Goal: Use online tool/utility: Utilize a website feature to perform a specific function

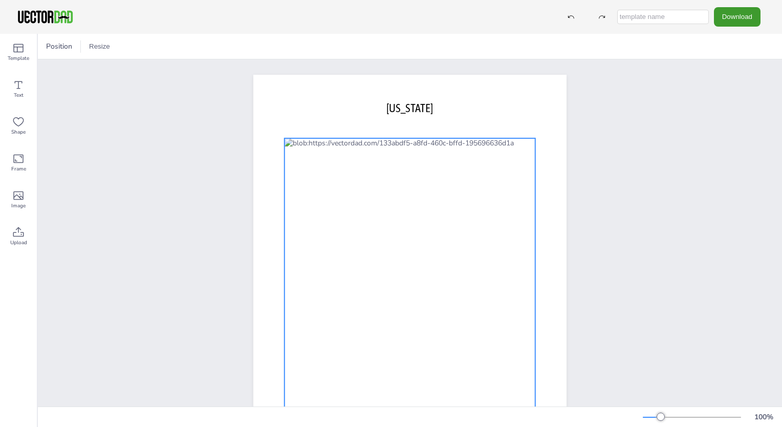
scroll to position [45, 0]
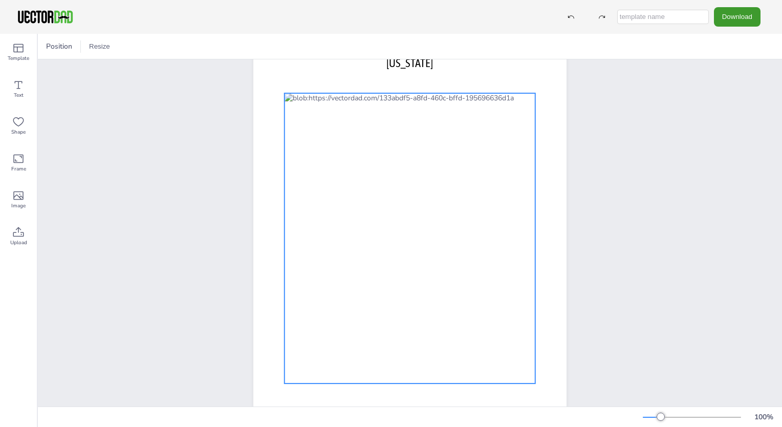
click at [406, 182] on div at bounding box center [409, 238] width 251 height 290
click at [409, 182] on div at bounding box center [409, 238] width 251 height 290
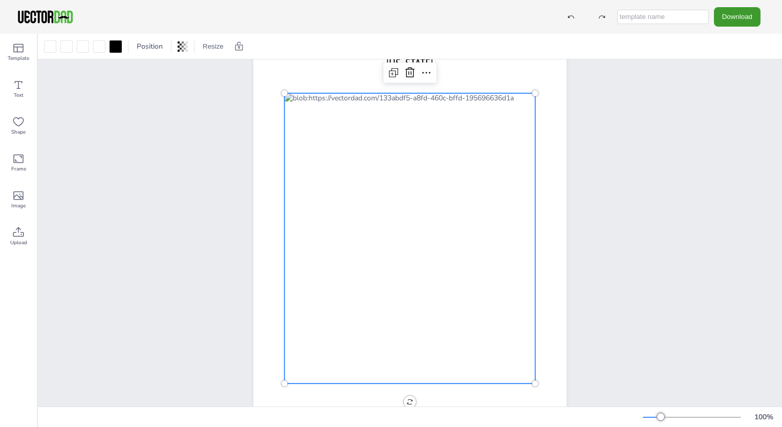
click at [409, 182] on div at bounding box center [409, 238] width 251 height 290
click at [389, 73] on icon at bounding box center [393, 73] width 12 height 12
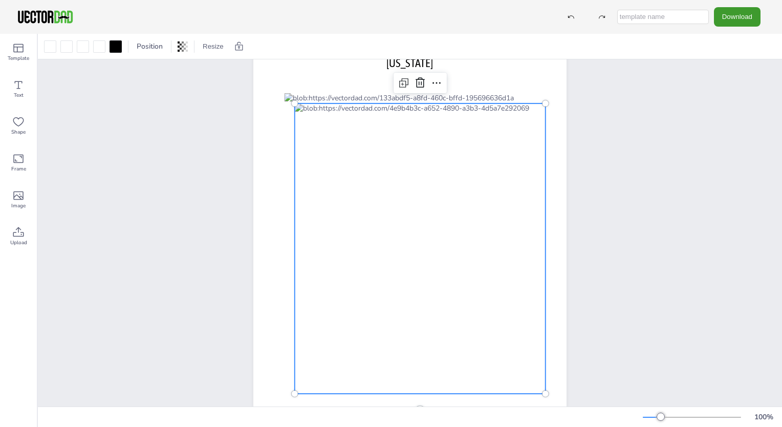
click at [414, 185] on div at bounding box center [420, 248] width 251 height 290
click at [416, 190] on div at bounding box center [420, 248] width 251 height 290
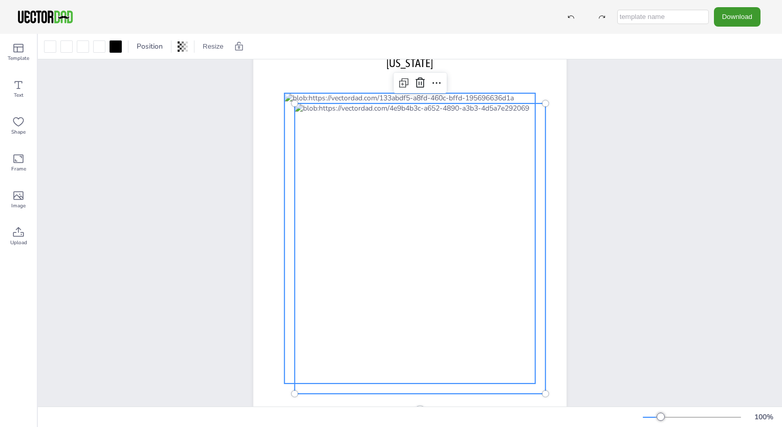
click at [435, 103] on div at bounding box center [409, 238] width 251 height 290
click at [401, 119] on div at bounding box center [420, 248] width 251 height 290
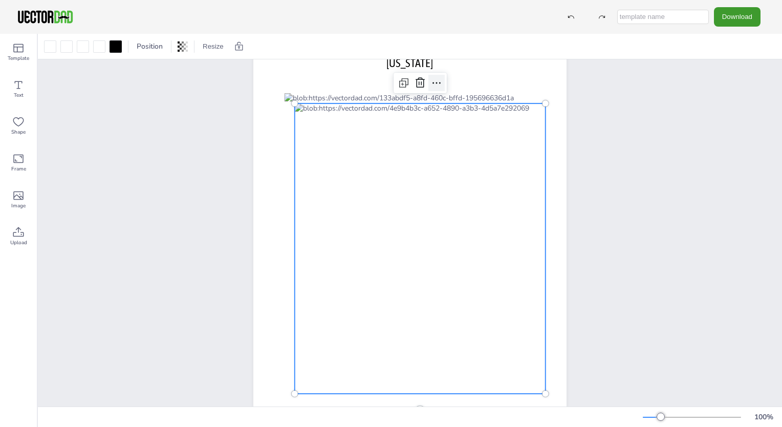
click at [432, 81] on icon at bounding box center [436, 83] width 12 height 12
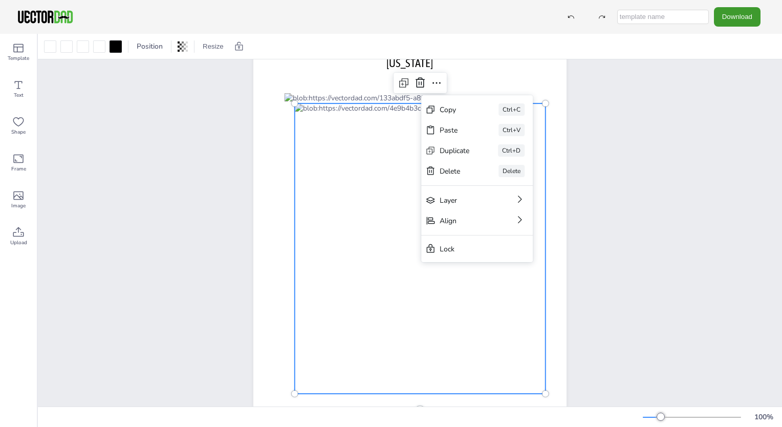
click at [604, 170] on div "[DOMAIN_NAME] [US_STATE]" at bounding box center [409, 231] width 401 height 435
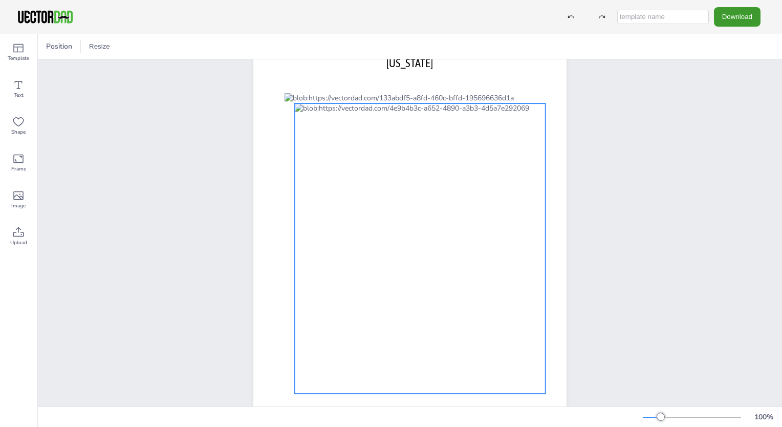
click at [457, 319] on div at bounding box center [420, 248] width 251 height 290
click at [16, 86] on icon at bounding box center [18, 85] width 12 height 12
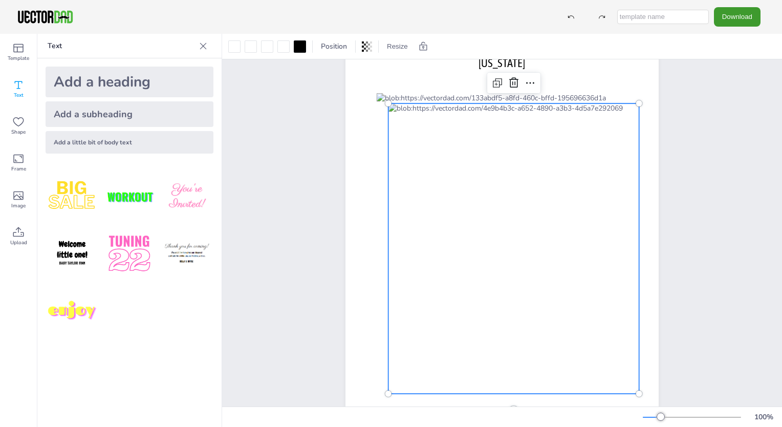
click at [73, 144] on div "Add a little bit of body text" at bounding box center [130, 142] width 168 height 23
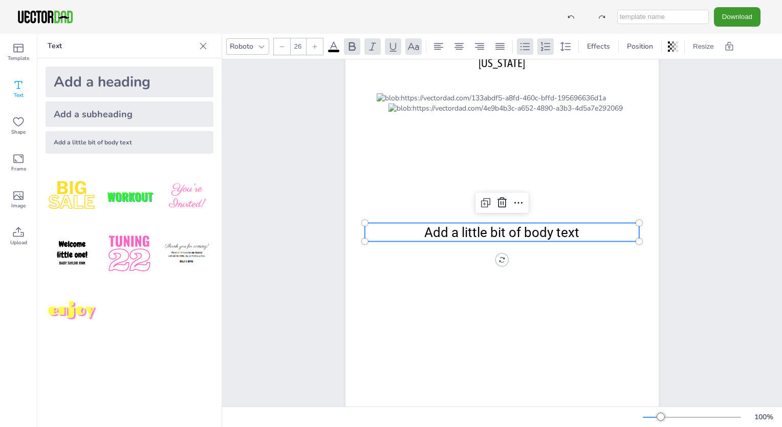
click at [202, 47] on icon at bounding box center [203, 45] width 7 height 7
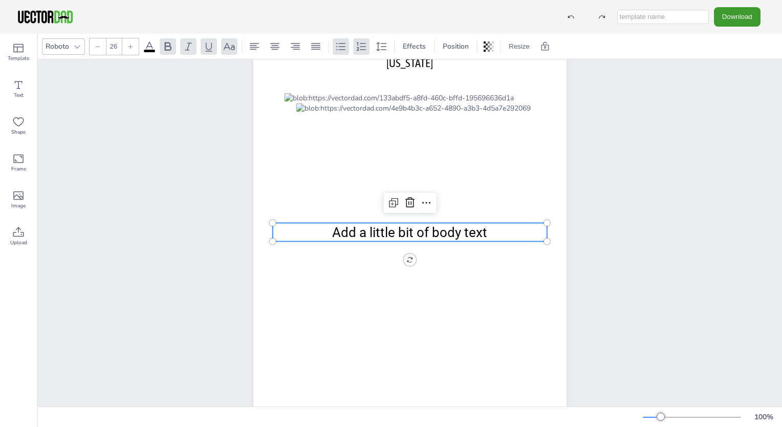
click at [477, 225] on span "Add a little bit of body text" at bounding box center [409, 232] width 155 height 15
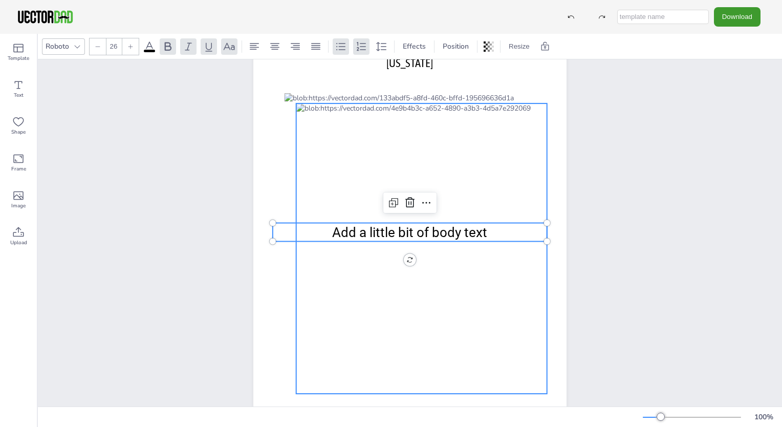
click at [476, 222] on div at bounding box center [421, 248] width 251 height 290
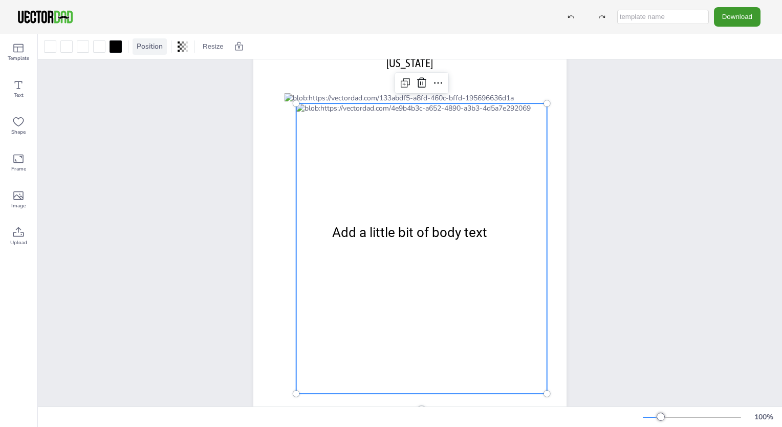
click at [148, 46] on span "Position" at bounding box center [150, 46] width 30 height 10
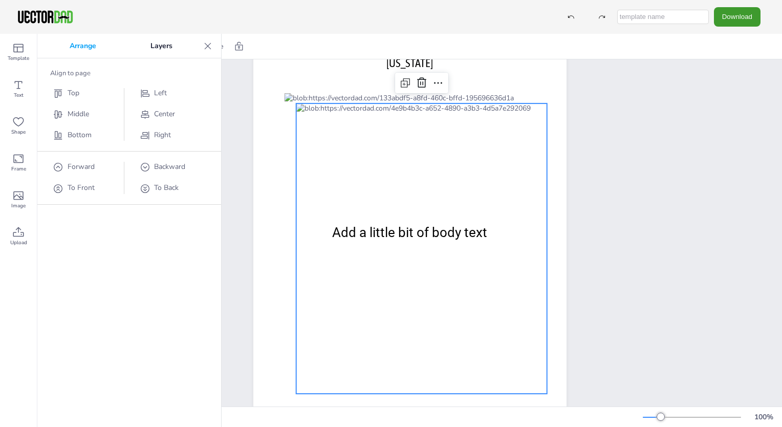
click at [238, 138] on div "[DOMAIN_NAME] [US_STATE] Add a little bit of body text" at bounding box center [410, 232] width 344 height 405
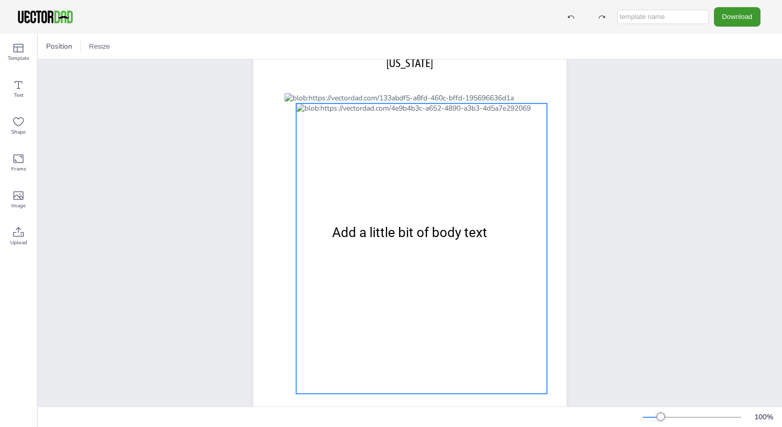
click at [411, 115] on div at bounding box center [421, 248] width 251 height 290
click at [408, 108] on div at bounding box center [421, 249] width 251 height 290
click at [408, 112] on div at bounding box center [421, 249] width 251 height 290
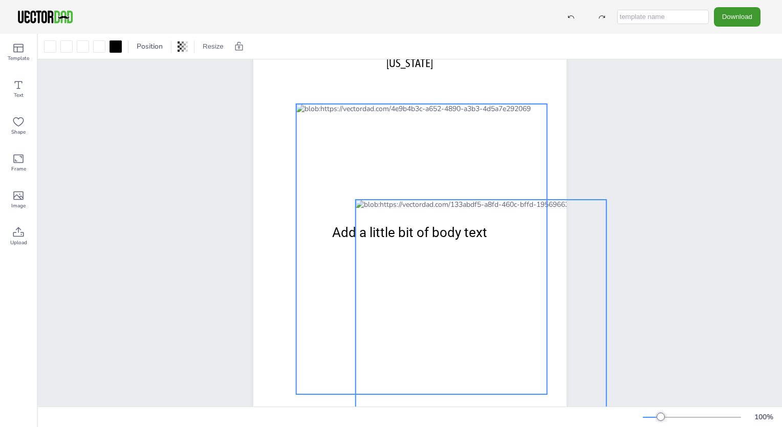
drag, startPoint x: 408, startPoint y: 103, endPoint x: 479, endPoint y: 215, distance: 132.4
click at [479, 30] on div "[DOMAIN_NAME] [US_STATE] Add a little bit of body text" at bounding box center [409, 30] width 313 height 0
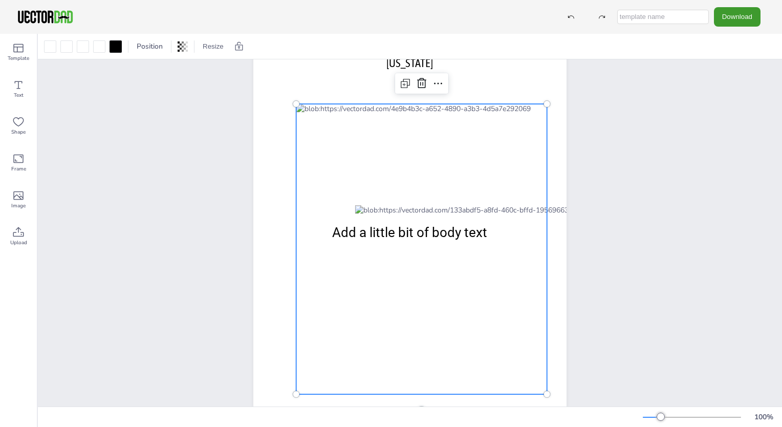
click at [383, 134] on div at bounding box center [421, 249] width 251 height 290
click at [394, 230] on span "Add a little bit of body text" at bounding box center [409, 232] width 155 height 15
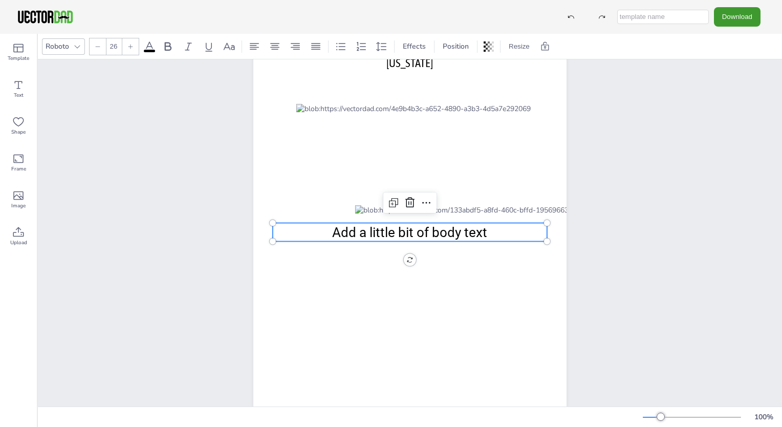
click at [393, 223] on p "Add a little bit of body text" at bounding box center [410, 232] width 274 height 18
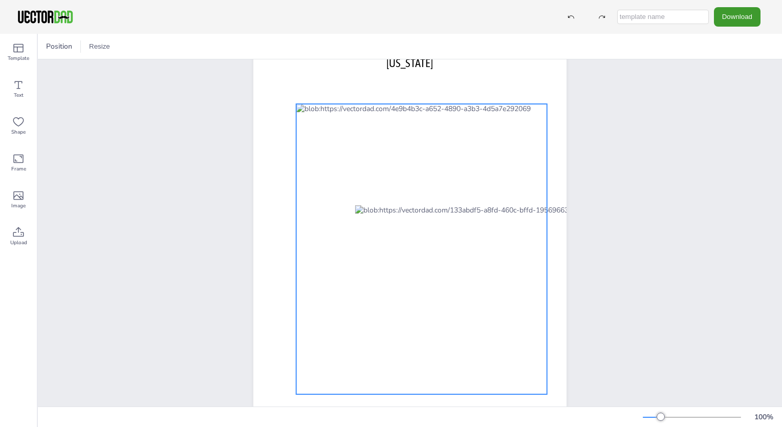
click at [376, 220] on div at bounding box center [421, 249] width 251 height 290
click at [402, 84] on icon at bounding box center [403, 84] width 3 height 3
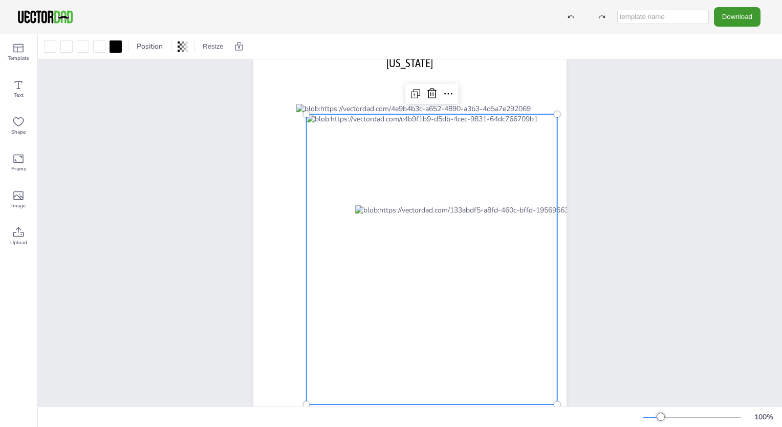
click at [492, 114] on div at bounding box center [431, 259] width 251 height 290
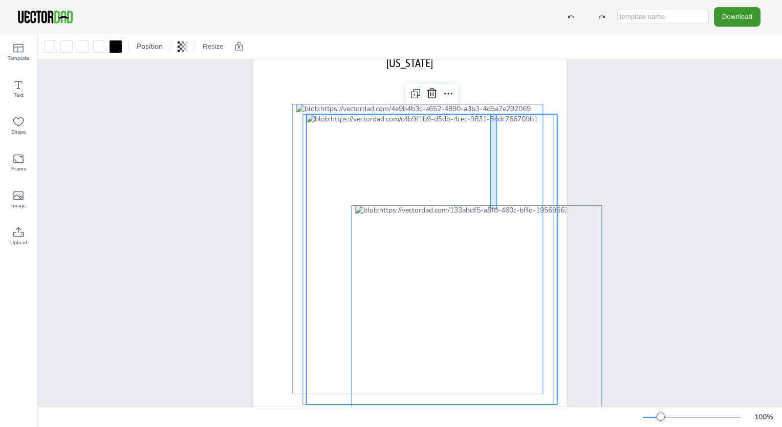
drag, startPoint x: 490, startPoint y: 114, endPoint x: 497, endPoint y: 210, distance: 96.4
click at [497, 210] on div at bounding box center [431, 259] width 251 height 290
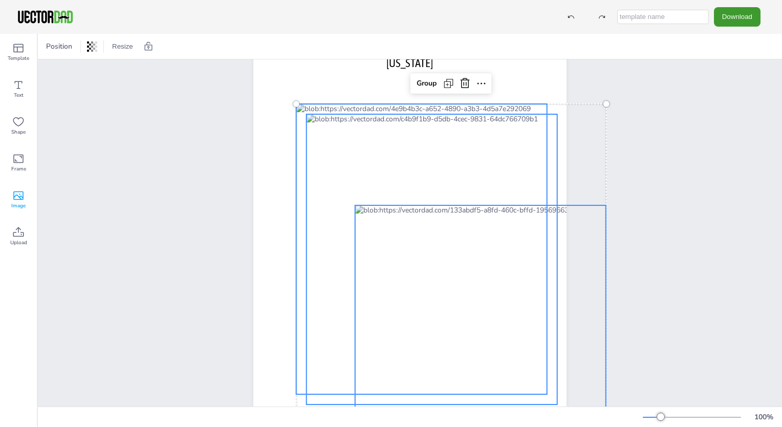
click at [21, 203] on span "Image" at bounding box center [18, 206] width 14 height 8
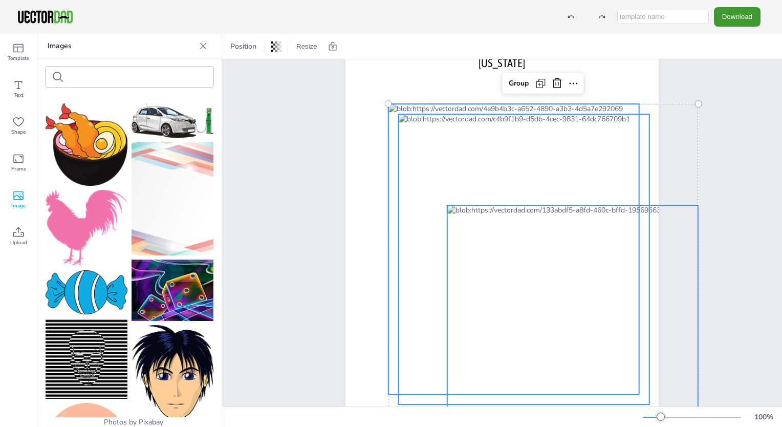
click at [201, 44] on icon at bounding box center [203, 45] width 7 height 7
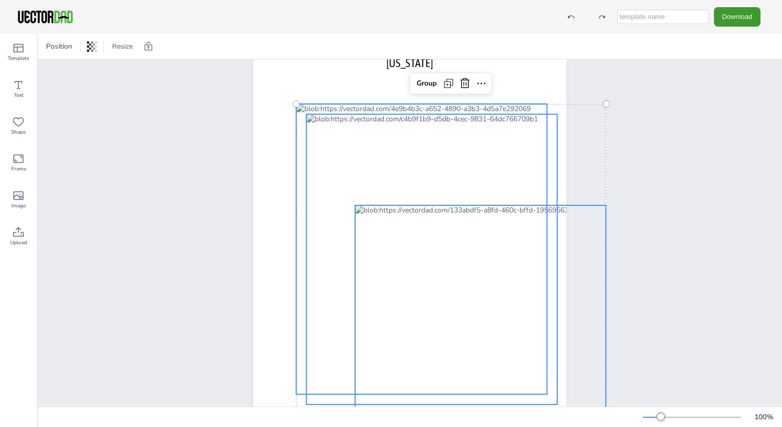
click at [588, 105] on div "[DOMAIN_NAME] [US_STATE] Group" at bounding box center [409, 231] width 401 height 435
click at [571, 204] on div "[DOMAIN_NAME] [US_STATE] Group" at bounding box center [410, 232] width 344 height 405
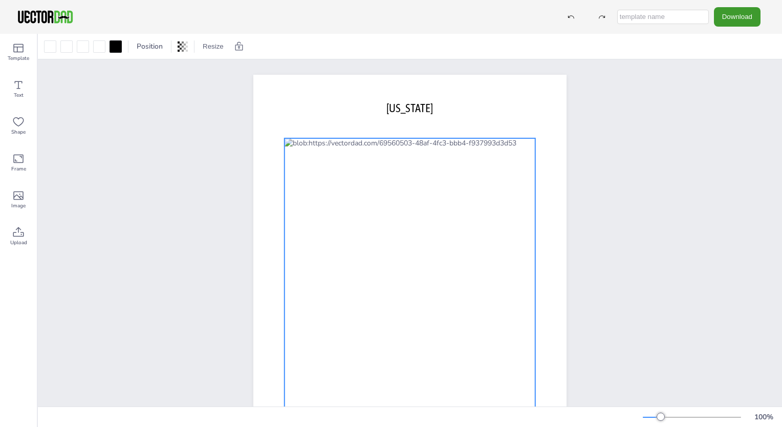
click at [413, 263] on div at bounding box center [409, 283] width 251 height 290
click at [421, 120] on icon at bounding box center [426, 118] width 12 height 12
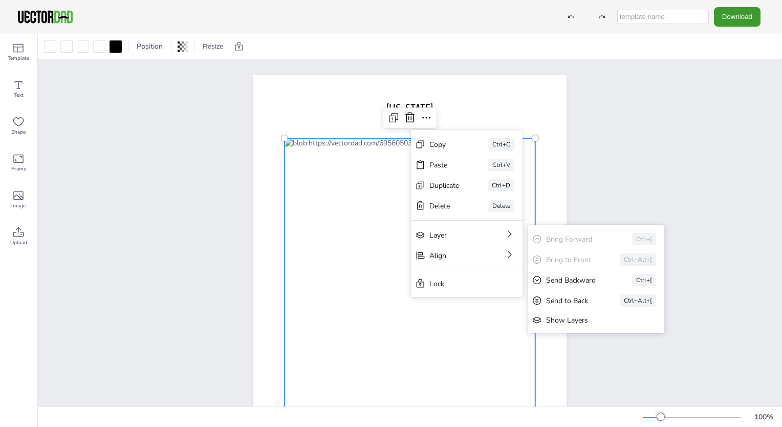
click at [578, 296] on div "Send to Back" at bounding box center [568, 301] width 45 height 10
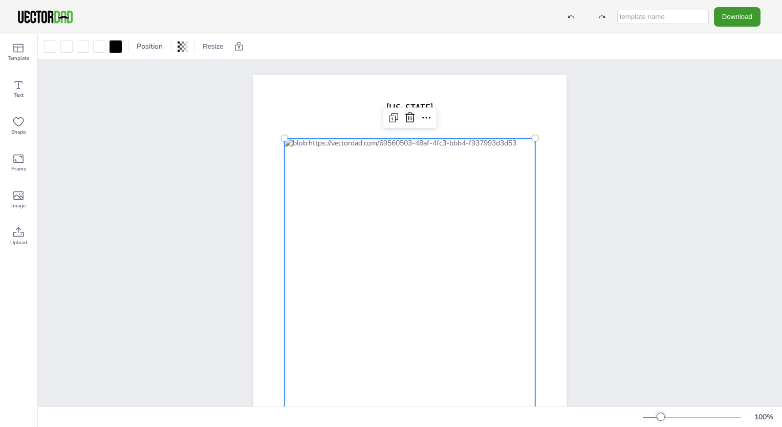
click at [381, 227] on div at bounding box center [409, 283] width 251 height 290
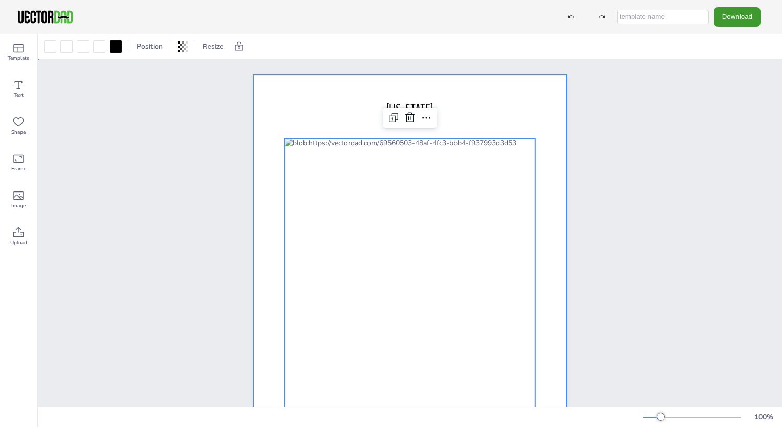
click at [559, 214] on div at bounding box center [409, 277] width 313 height 405
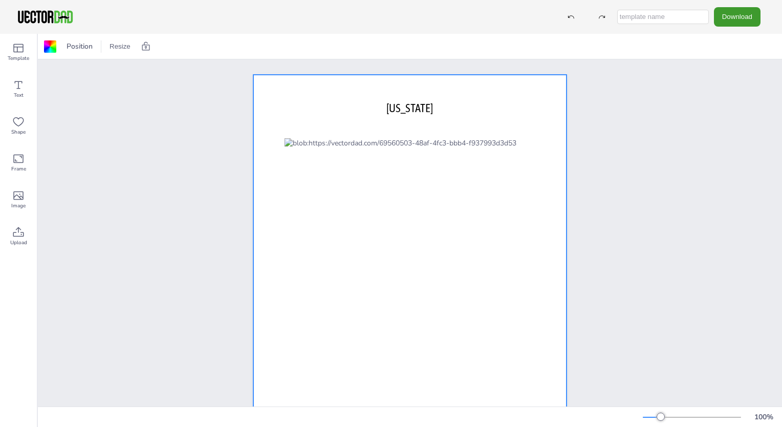
click at [603, 214] on div "[DOMAIN_NAME] [US_STATE]" at bounding box center [409, 276] width 401 height 435
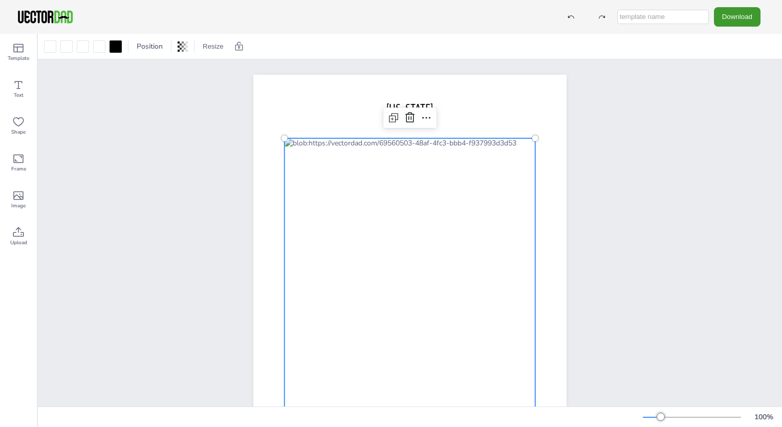
click at [399, 217] on div at bounding box center [409, 283] width 251 height 290
click at [284, 139] on div at bounding box center [409, 283] width 251 height 290
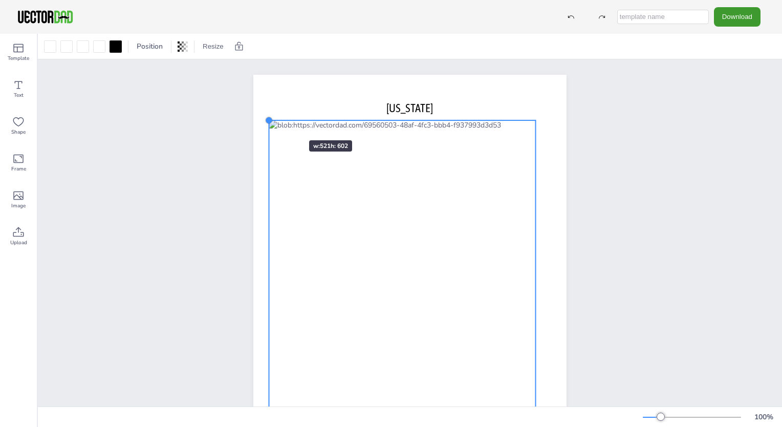
drag, startPoint x: 280, startPoint y: 140, endPoint x: 278, endPoint y: 122, distance: 18.0
click at [278, 122] on div "[DOMAIN_NAME] [US_STATE]" at bounding box center [409, 277] width 313 height 405
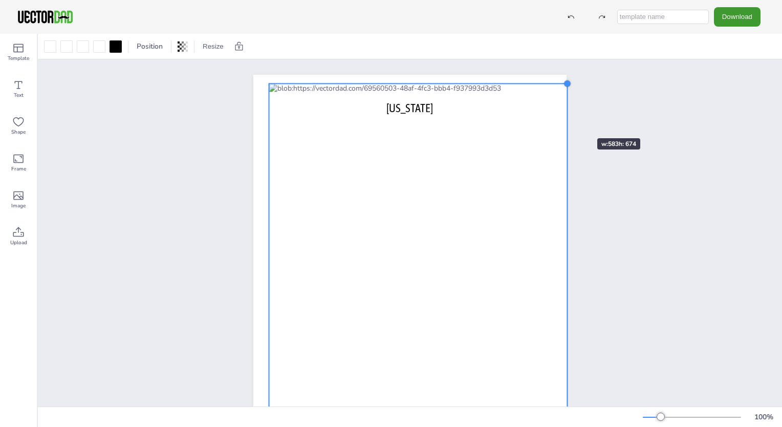
drag, startPoint x: 535, startPoint y: 121, endPoint x: 566, endPoint y: 120, distance: 31.8
click at [566, 120] on div "[DOMAIN_NAME] [US_STATE]" at bounding box center [410, 277] width 344 height 405
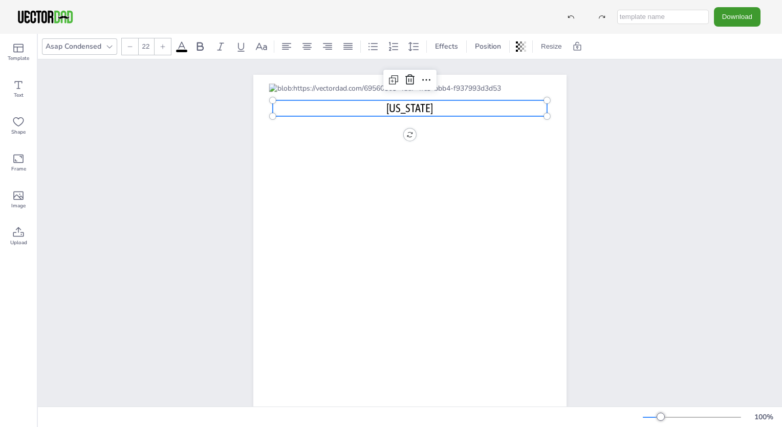
click at [413, 106] on span "[US_STATE]" at bounding box center [409, 107] width 47 height 13
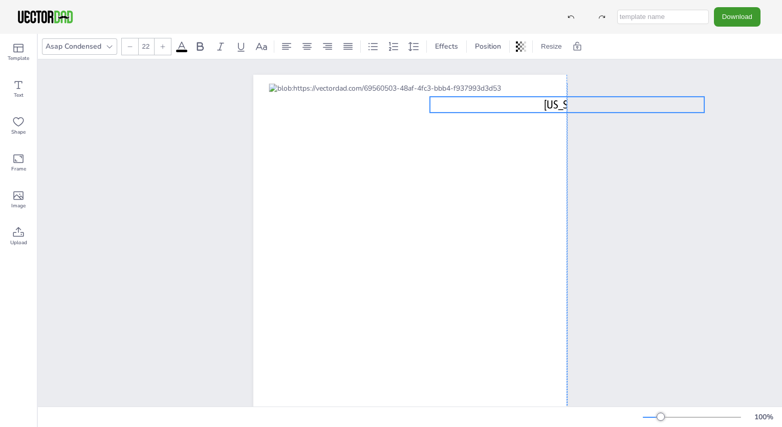
drag, startPoint x: 409, startPoint y: 102, endPoint x: 565, endPoint y: 99, distance: 156.1
click at [565, 99] on div "[DOMAIN_NAME] [US_STATE]" at bounding box center [410, 277] width 344 height 405
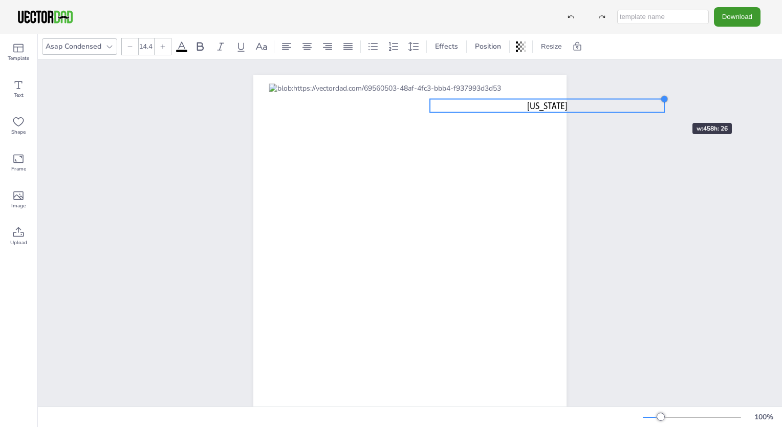
type input "14.3"
drag, startPoint x: 701, startPoint y: 97, endPoint x: 606, endPoint y: 104, distance: 96.0
click at [606, 104] on div at bounding box center [608, 102] width 8 height 8
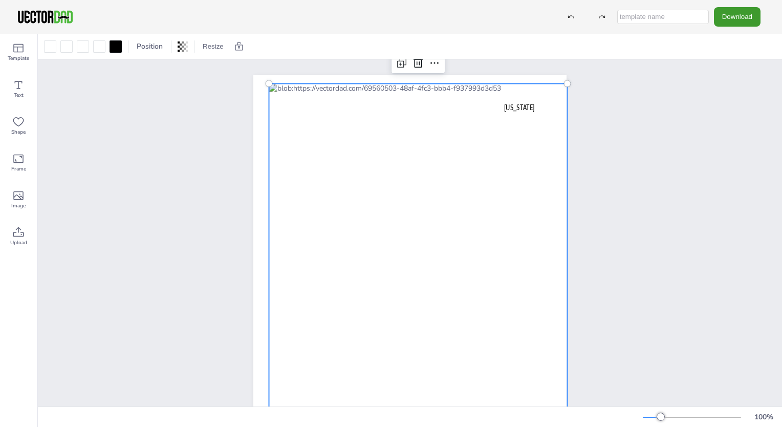
click at [372, 222] on div at bounding box center [418, 255] width 298 height 345
click at [366, 268] on div at bounding box center [418, 255] width 298 height 345
click at [330, 194] on div at bounding box center [418, 255] width 298 height 345
click at [23, 51] on icon at bounding box center [18, 48] width 12 height 12
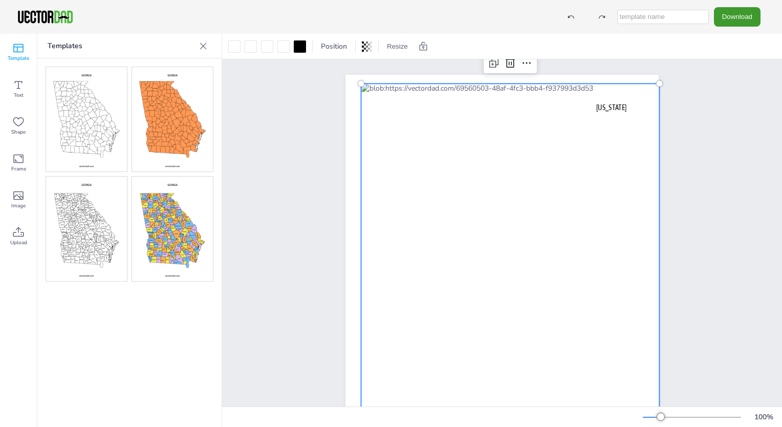
click at [97, 226] on img at bounding box center [86, 228] width 81 height 104
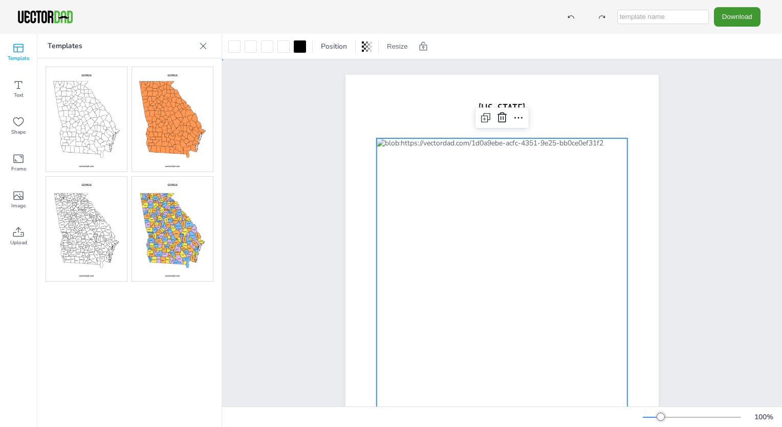
click at [253, 275] on div "[DOMAIN_NAME] [US_STATE]" at bounding box center [502, 276] width 560 height 435
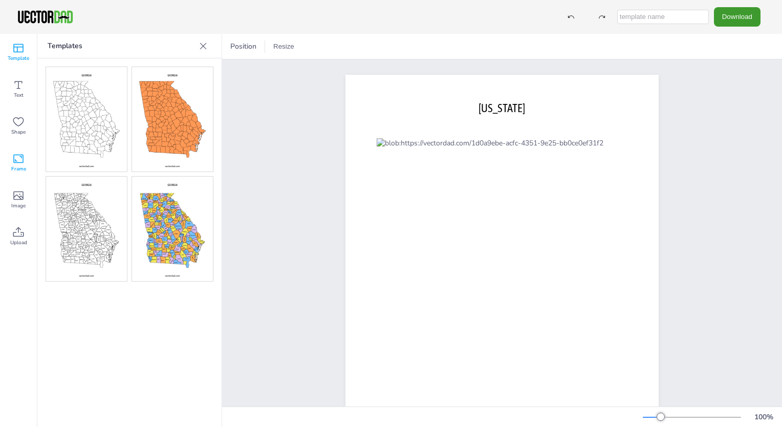
click at [17, 163] on icon at bounding box center [18, 158] width 12 height 12
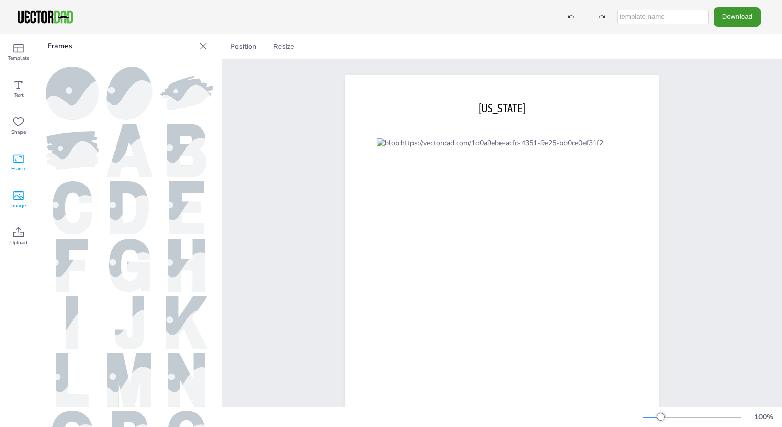
click at [19, 198] on icon at bounding box center [18, 195] width 12 height 12
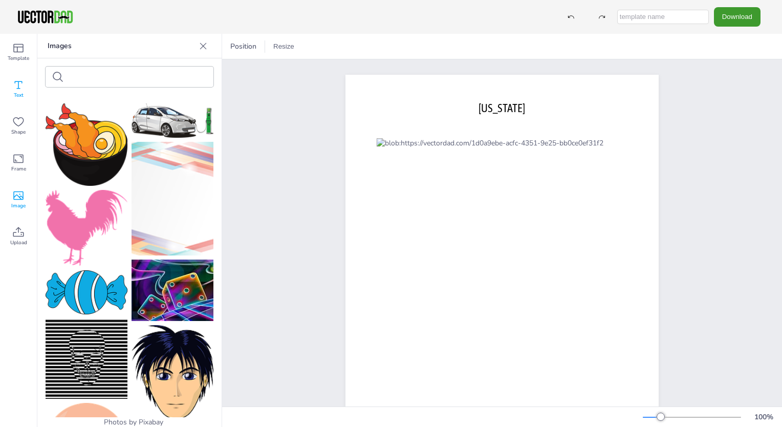
click at [23, 82] on icon at bounding box center [18, 85] width 12 height 12
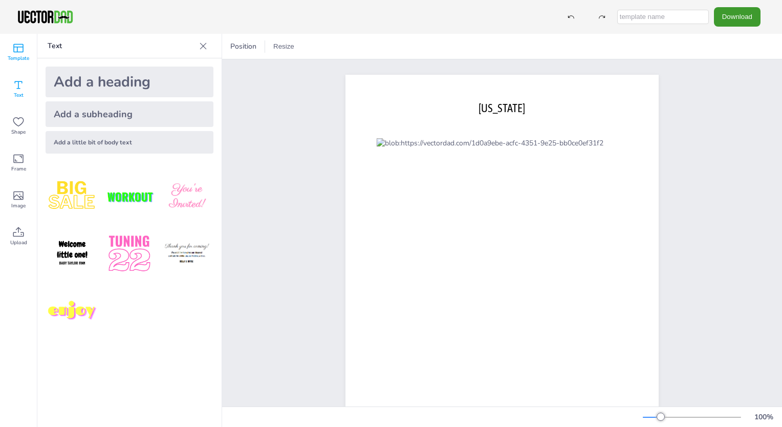
click at [21, 56] on span "Template" at bounding box center [18, 58] width 21 height 8
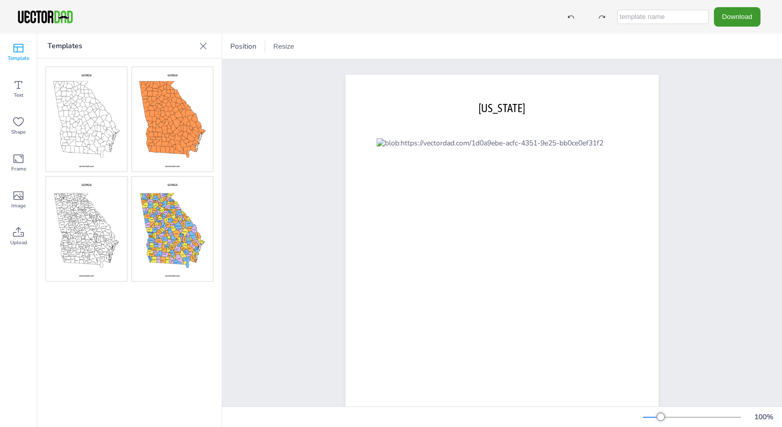
click at [198, 45] on icon at bounding box center [203, 46] width 10 height 10
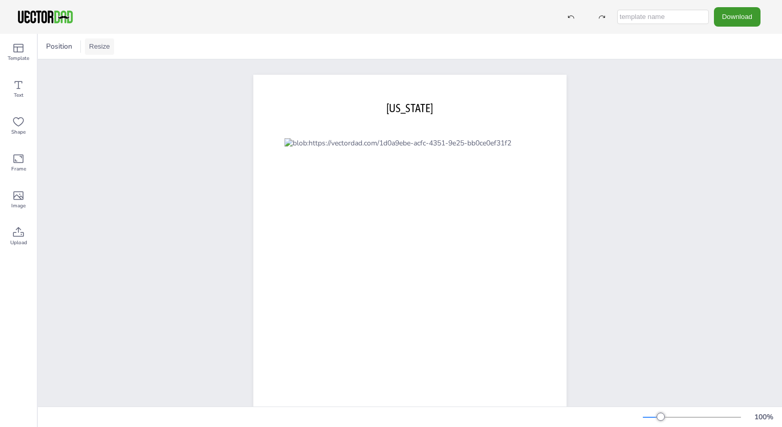
click at [100, 49] on button "Resize" at bounding box center [99, 46] width 29 height 16
click at [63, 44] on span "Position" at bounding box center [59, 46] width 30 height 10
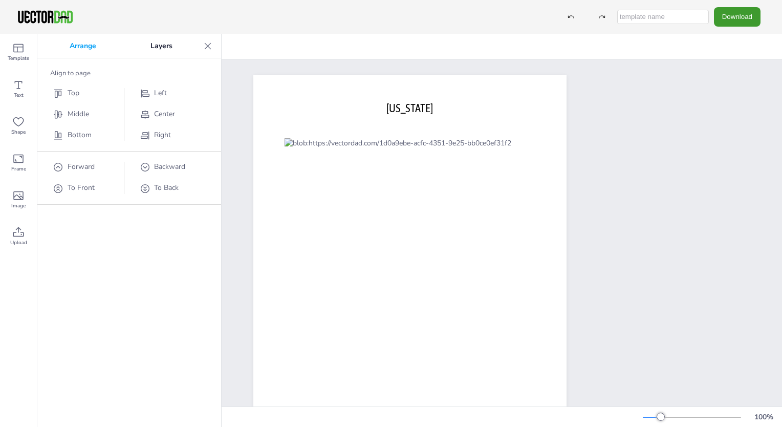
click at [238, 126] on div "[DOMAIN_NAME] [US_STATE]" at bounding box center [410, 277] width 344 height 405
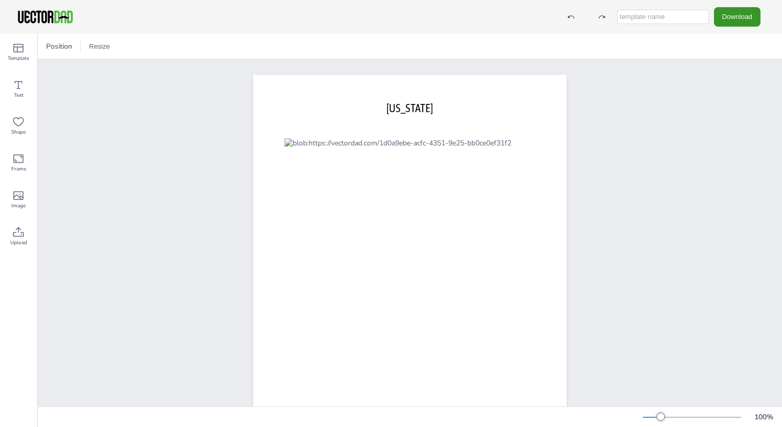
click at [739, 20] on button "Download" at bounding box center [737, 16] width 47 height 19
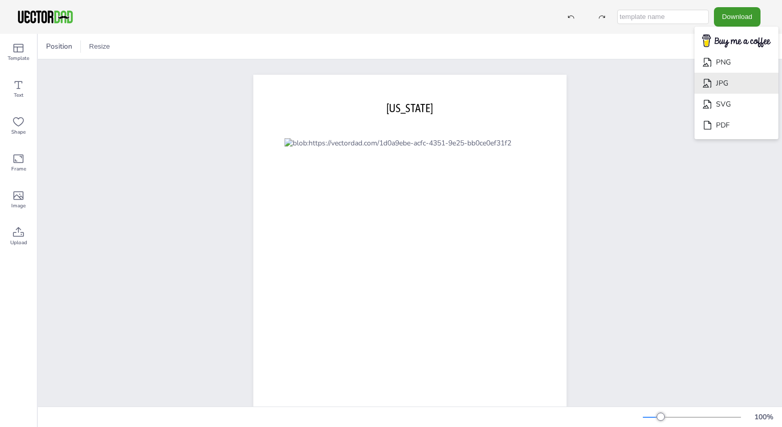
click at [719, 80] on li "JPG" at bounding box center [736, 83] width 84 height 21
